Goal: Register for event/course

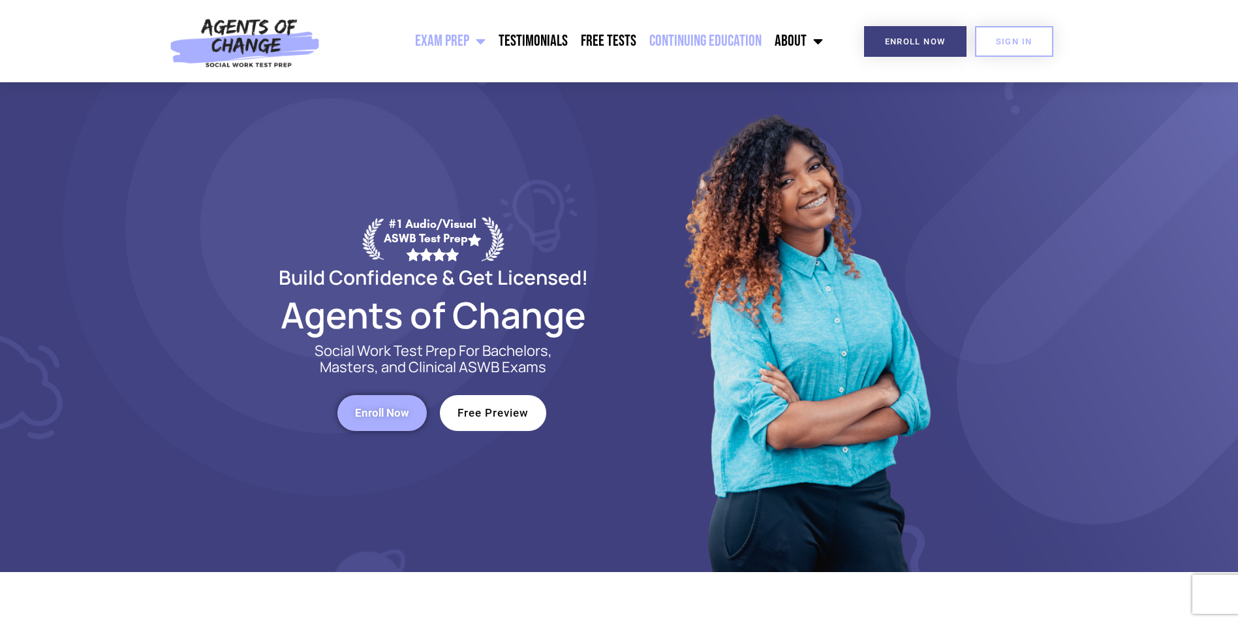
click at [704, 40] on link "Continuing Education" at bounding box center [705, 41] width 125 height 33
click at [711, 44] on link "Continuing Education" at bounding box center [705, 41] width 125 height 33
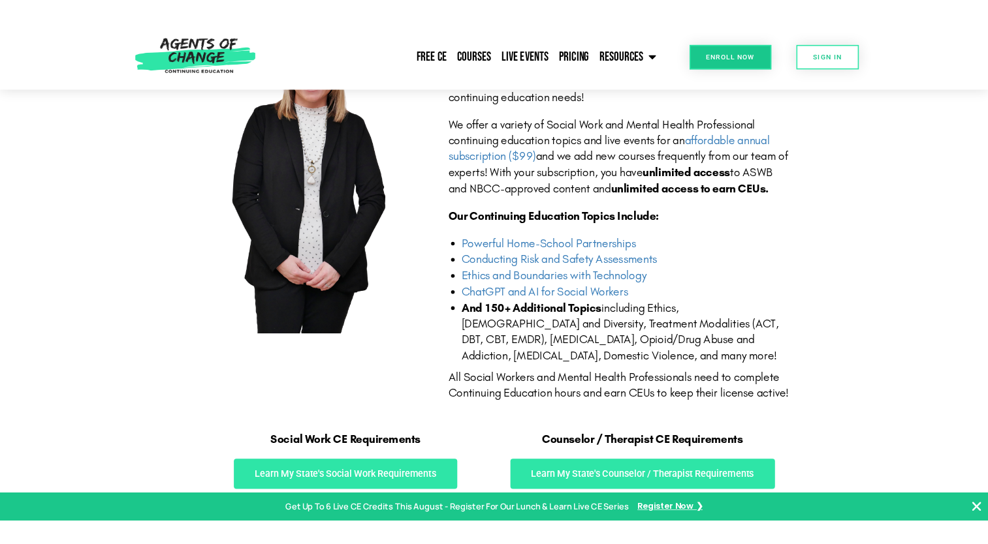
scroll to position [392, 0]
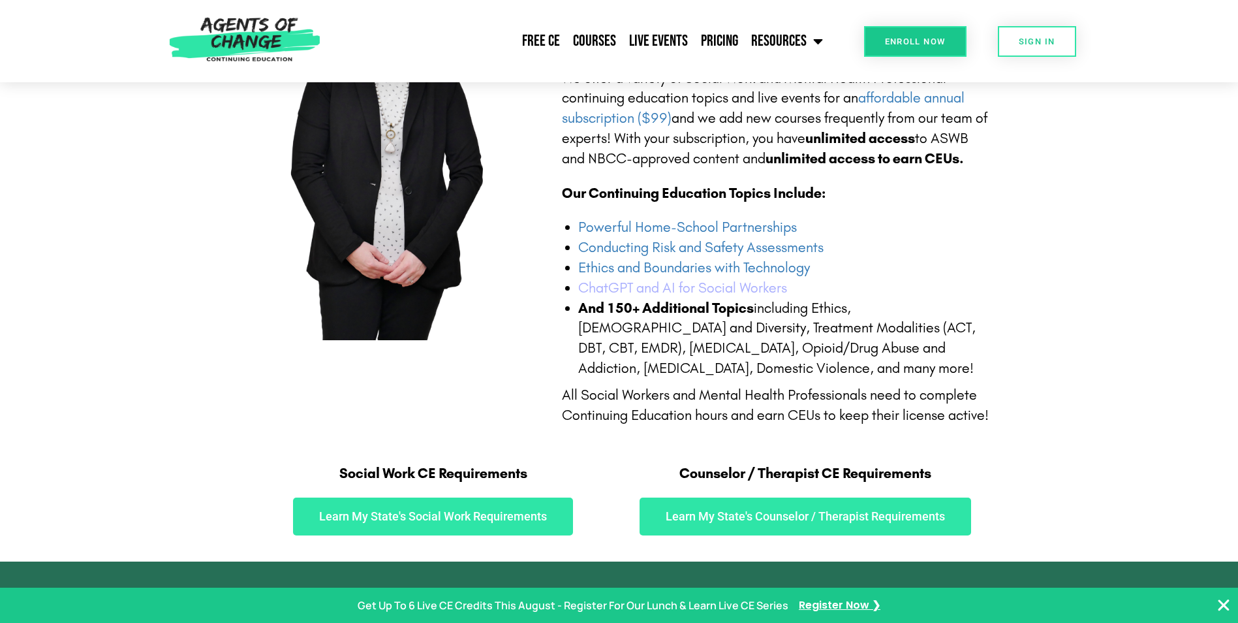
click at [623, 286] on link "ChatGPT and AI for Social Workers" at bounding box center [682, 287] width 209 height 17
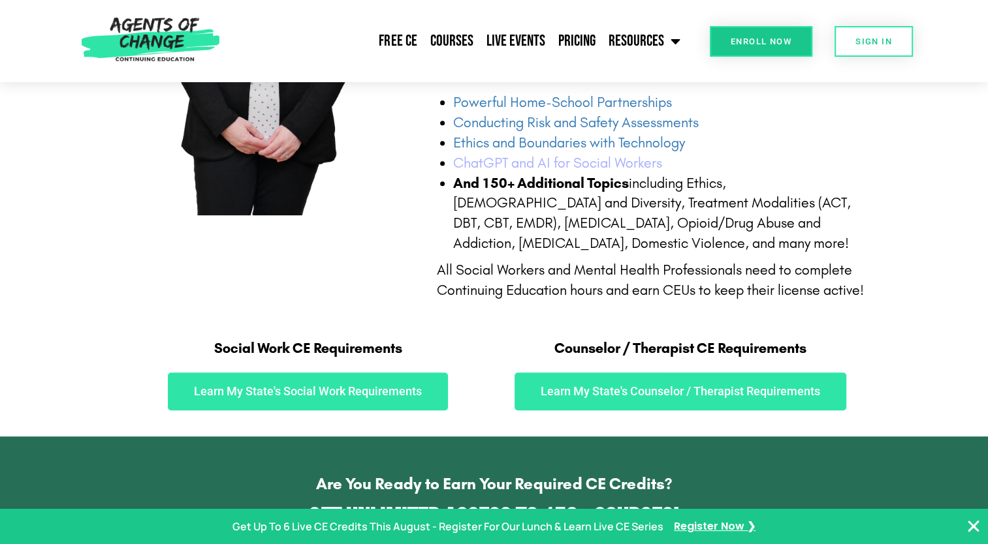
scroll to position [522, 0]
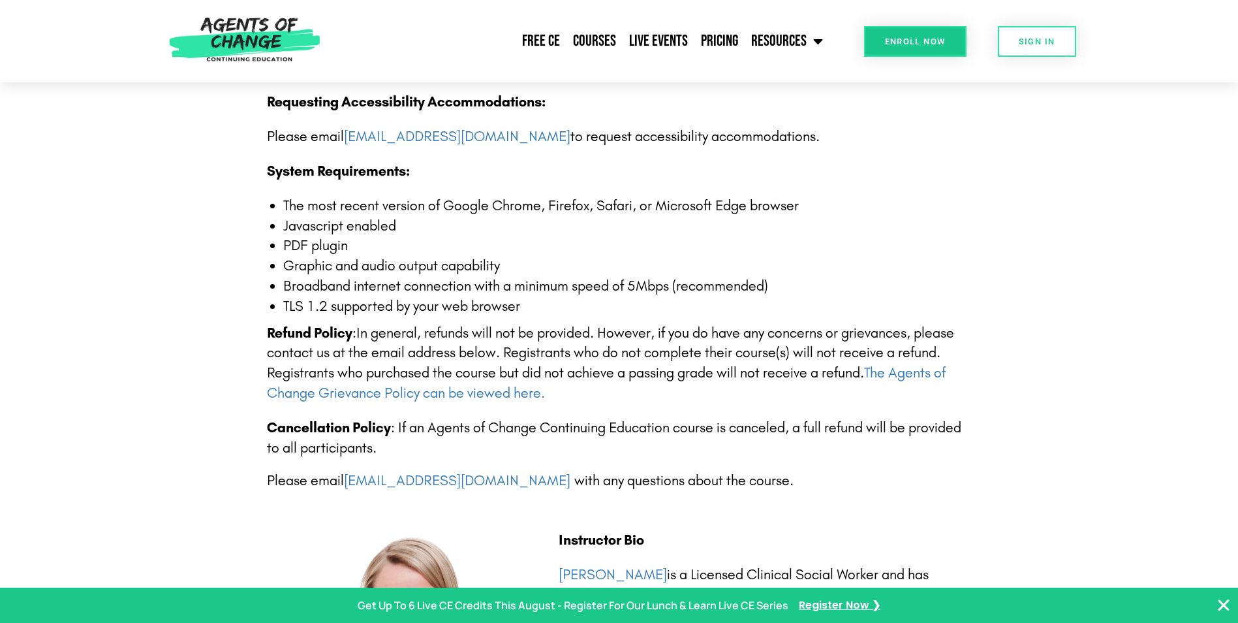
scroll to position [2415, 0]
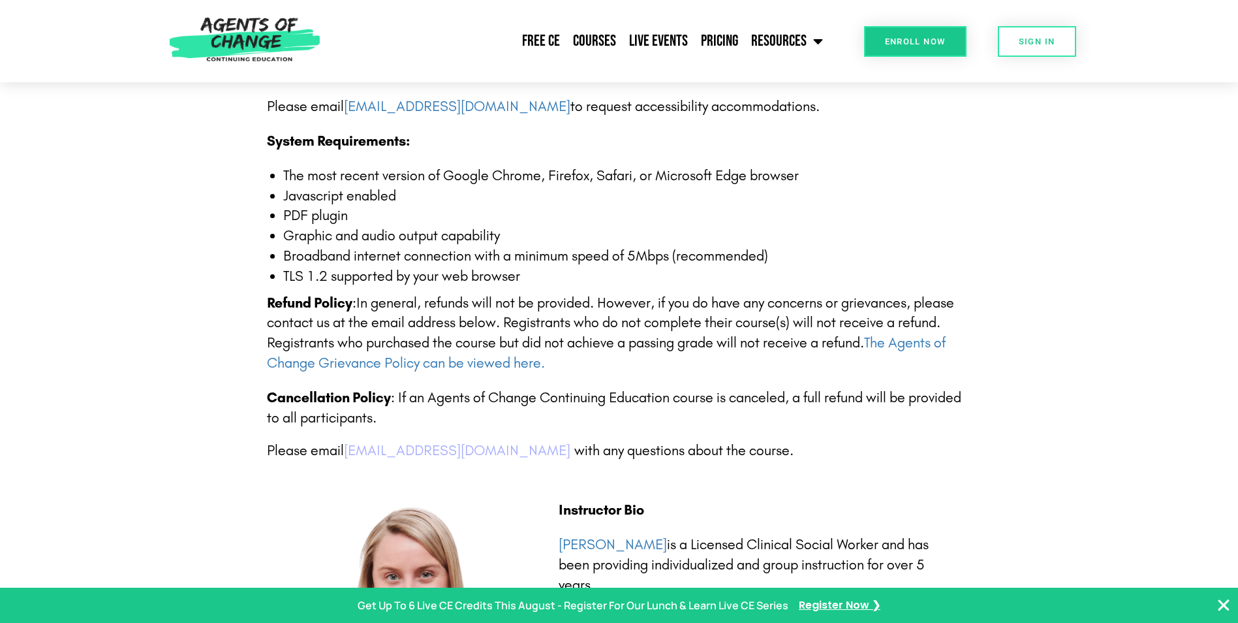
click at [485, 450] on link "[EMAIL_ADDRESS][DOMAIN_NAME]" at bounding box center [457, 450] width 227 height 17
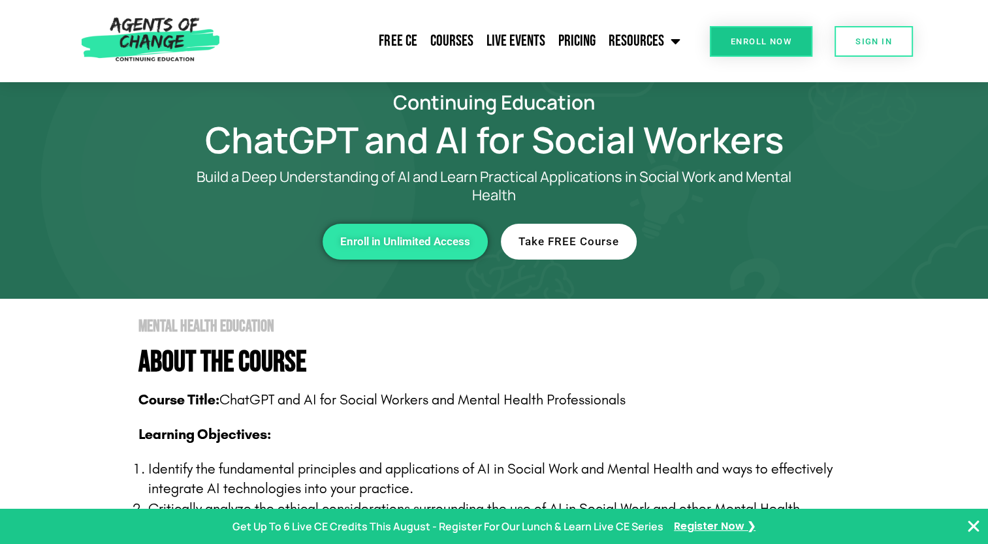
scroll to position [0, 0]
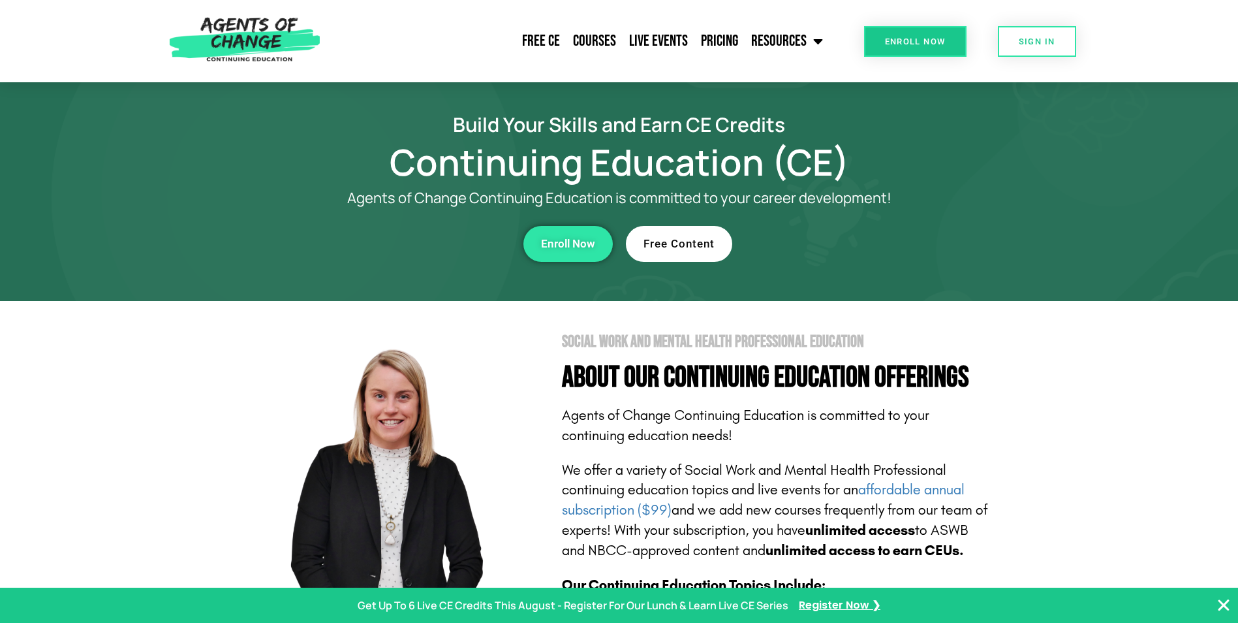
click at [637, 231] on link "Free Content" at bounding box center [679, 244] width 106 height 36
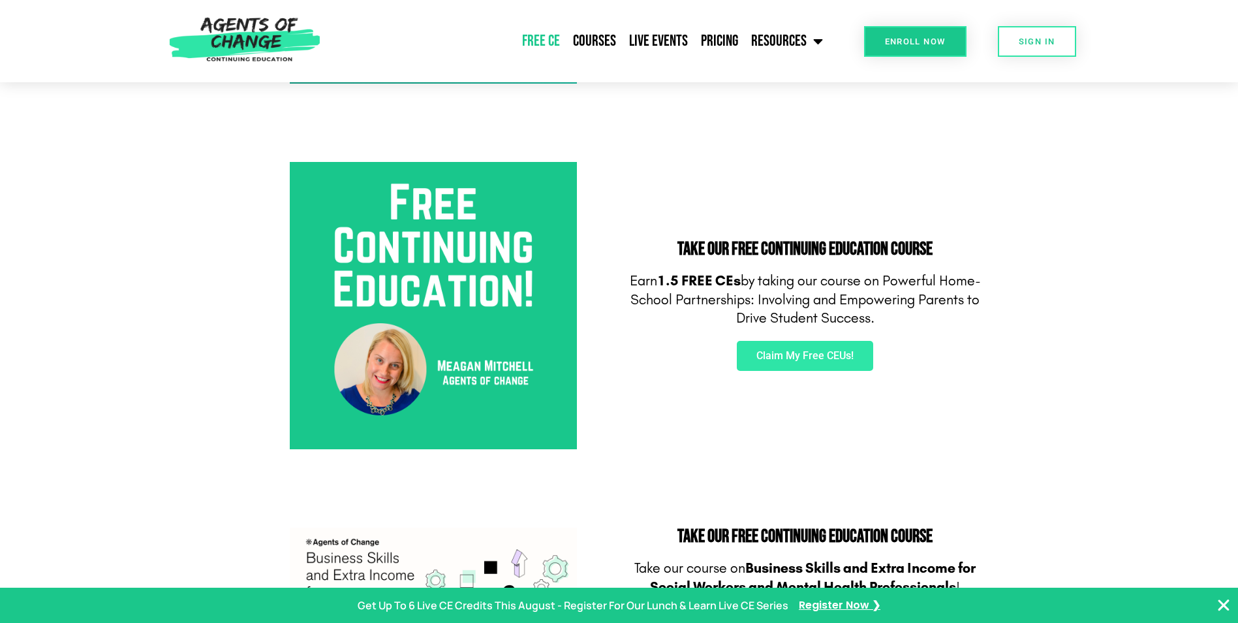
scroll to position [457, 0]
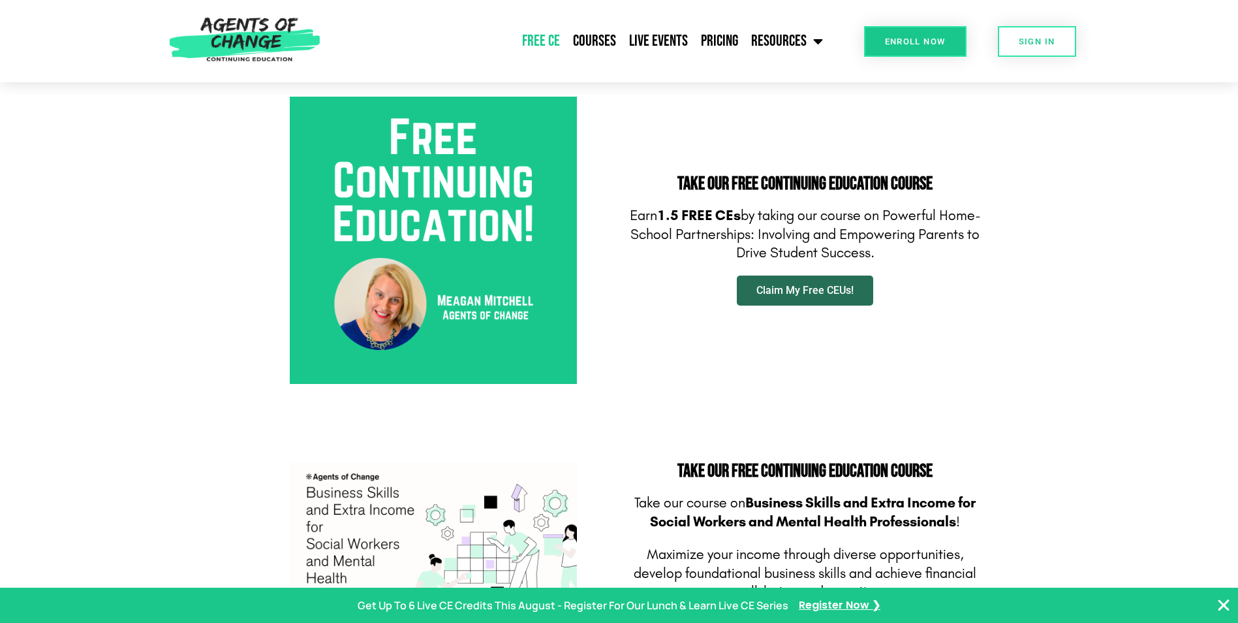
click at [785, 299] on link "Claim My Free CEUs!" at bounding box center [805, 290] width 136 height 30
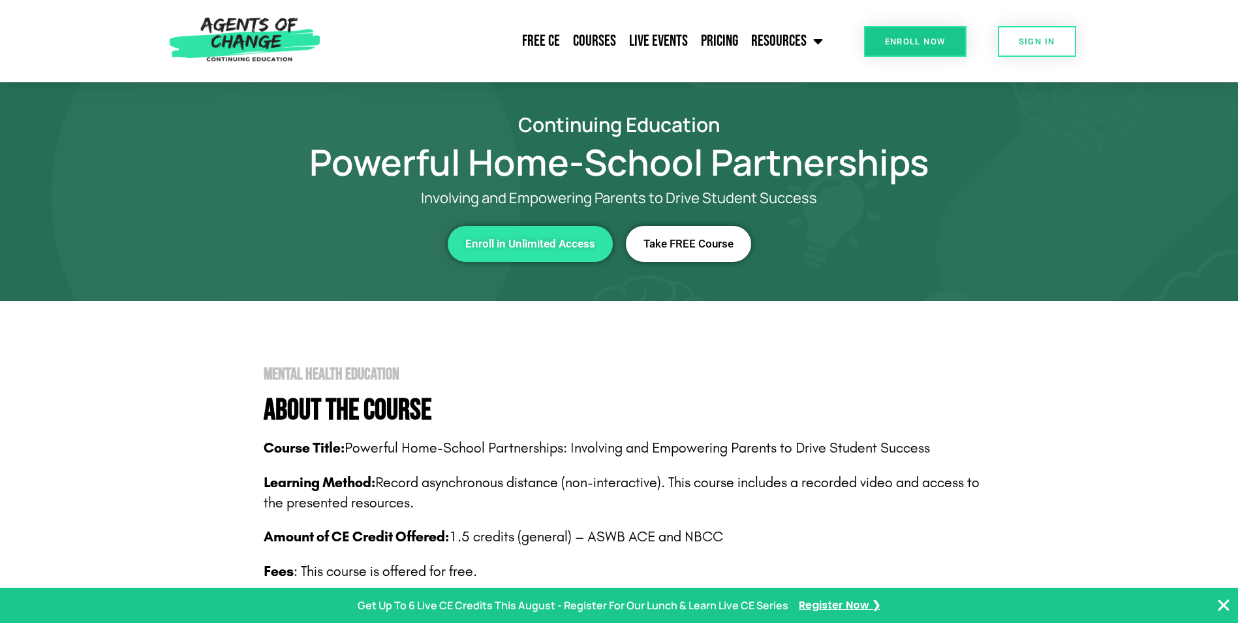
click at [678, 250] on link "Take FREE Course" at bounding box center [688, 244] width 125 height 36
